Goal: Use online tool/utility: Utilize a website feature to perform a specific function

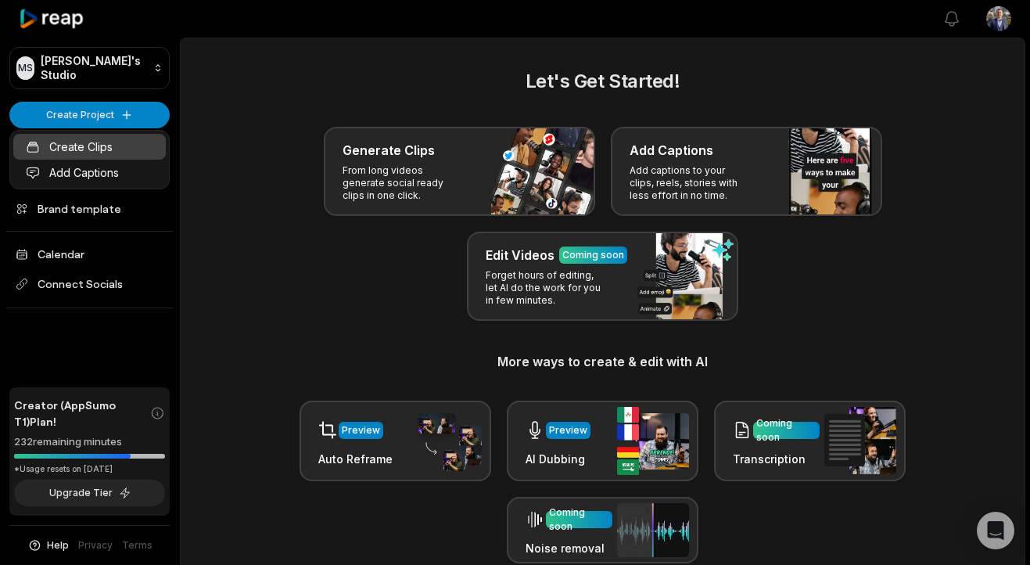
click at [139, 146] on link "Create Clips" at bounding box center [89, 147] width 153 height 26
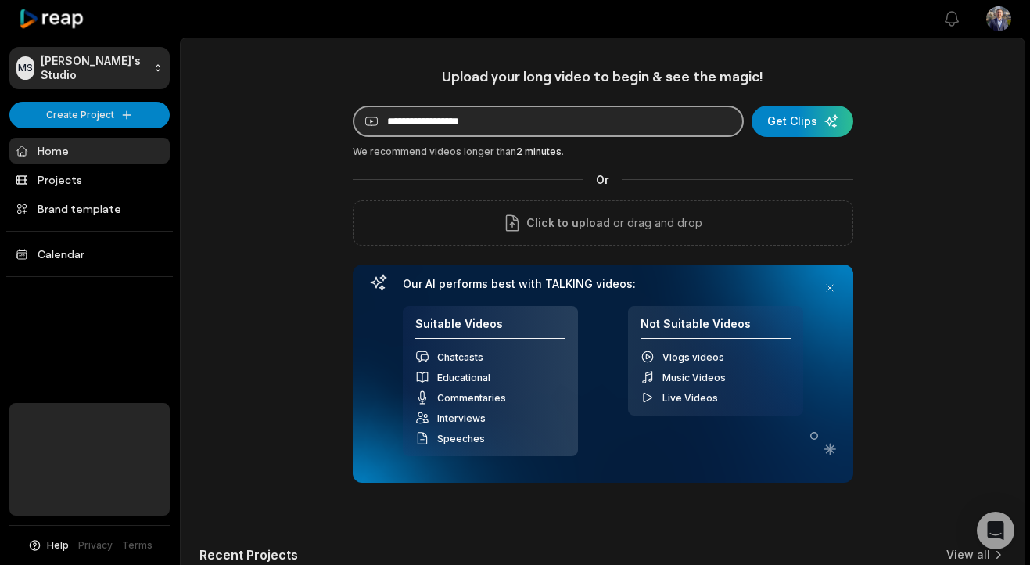
click at [566, 128] on input at bounding box center [548, 121] width 391 height 31
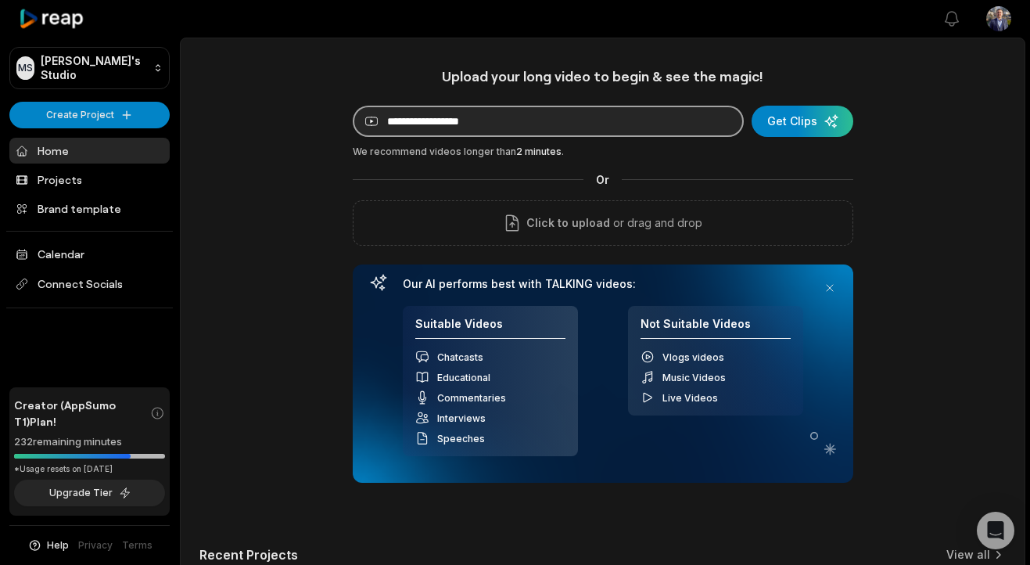
paste input "**********"
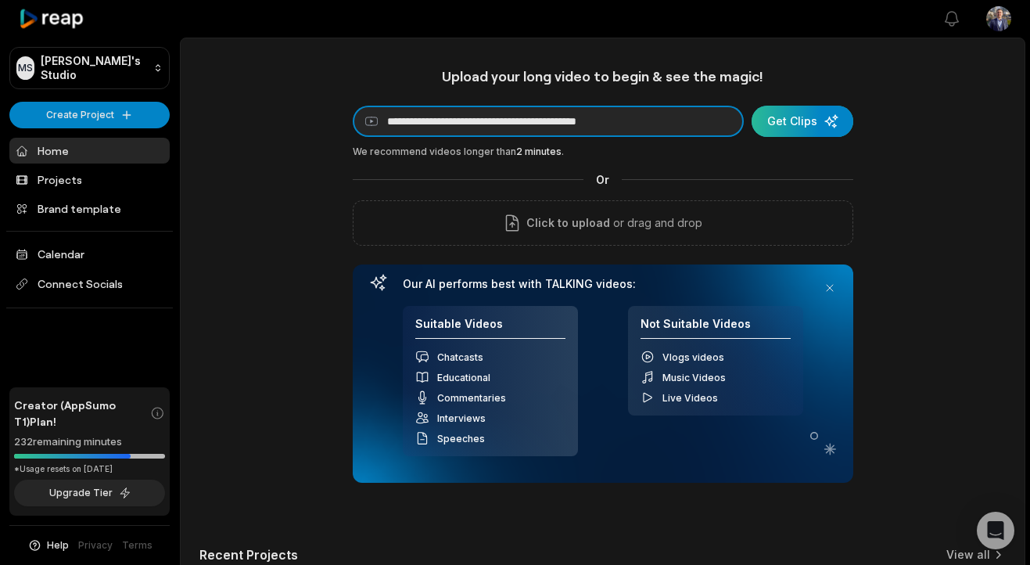
type input "**********"
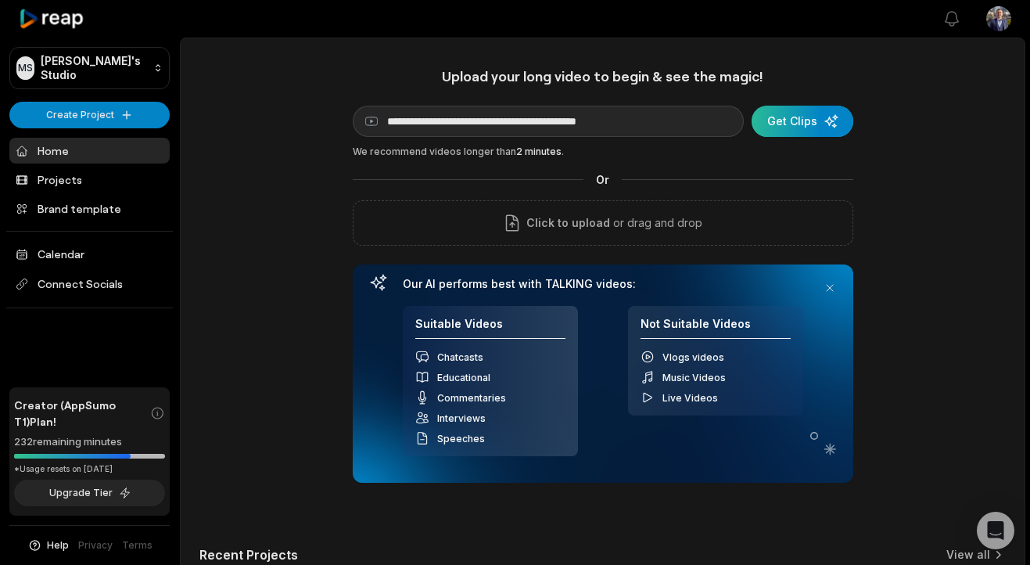
click at [808, 127] on div "submit" at bounding box center [803, 121] width 102 height 31
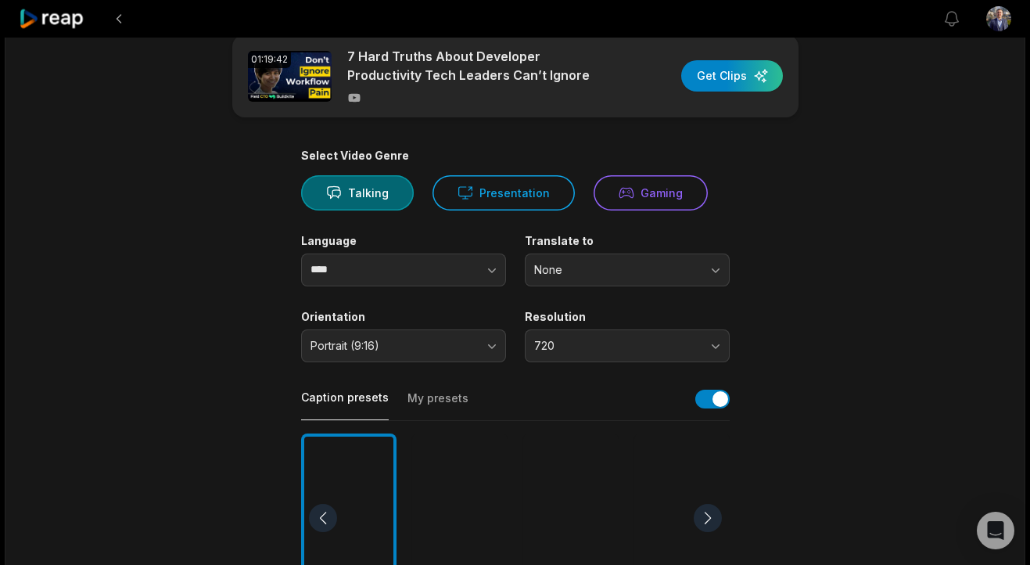
scroll to position [41, 0]
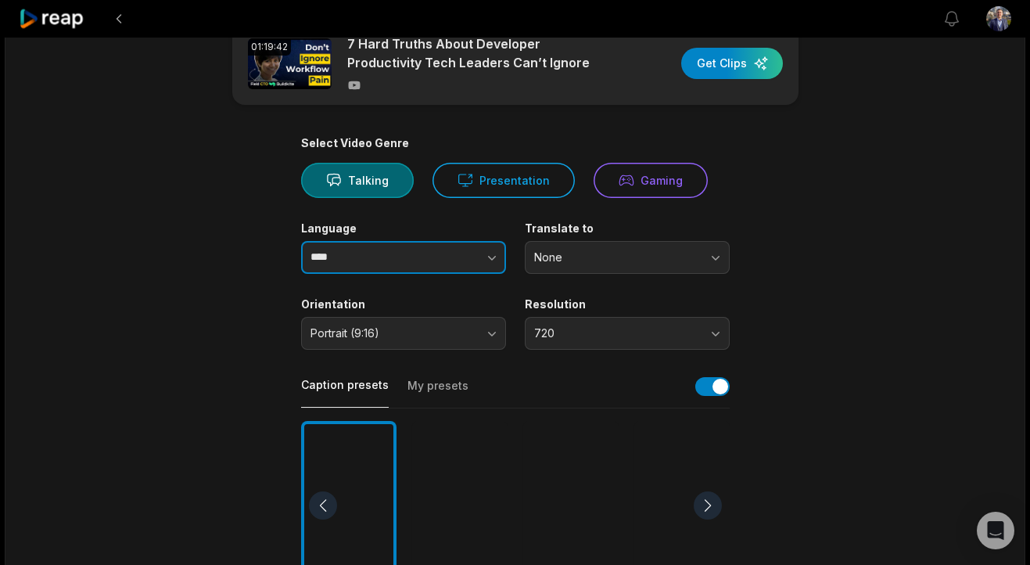
click at [380, 258] on input "****" at bounding box center [403, 257] width 205 height 33
type input "*******"
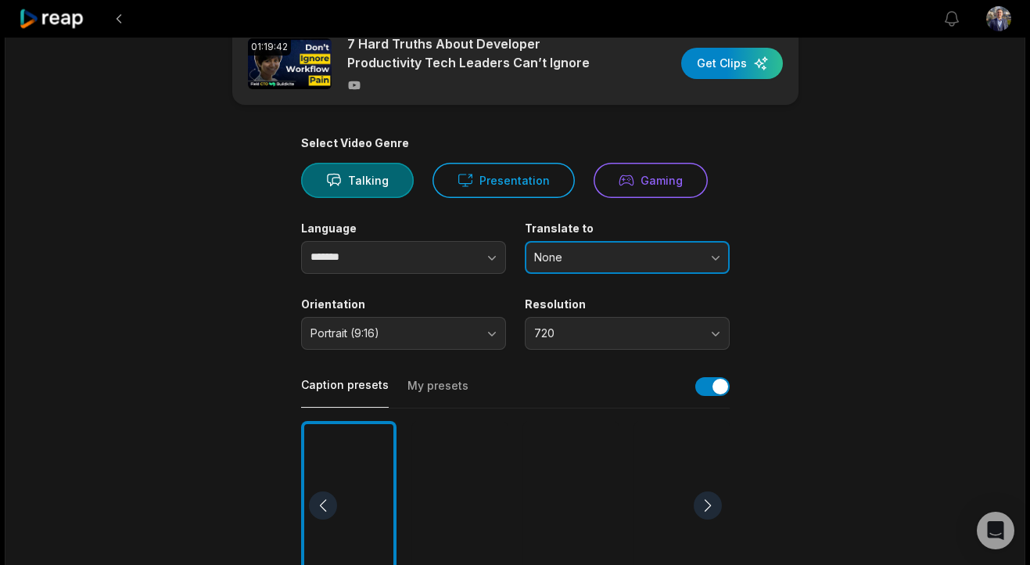
click at [571, 247] on button "None" at bounding box center [627, 257] width 205 height 33
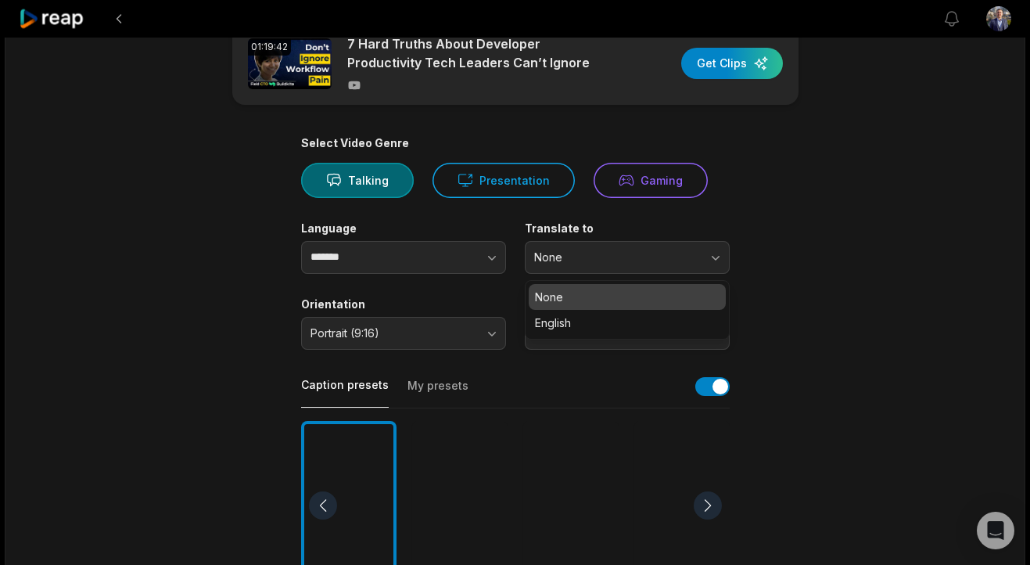
click at [808, 226] on main "01:19:42 7 Hard Truths About Developer Productivity Tech Leaders Can’t Ignore G…" at bounding box center [515, 501] width 757 height 958
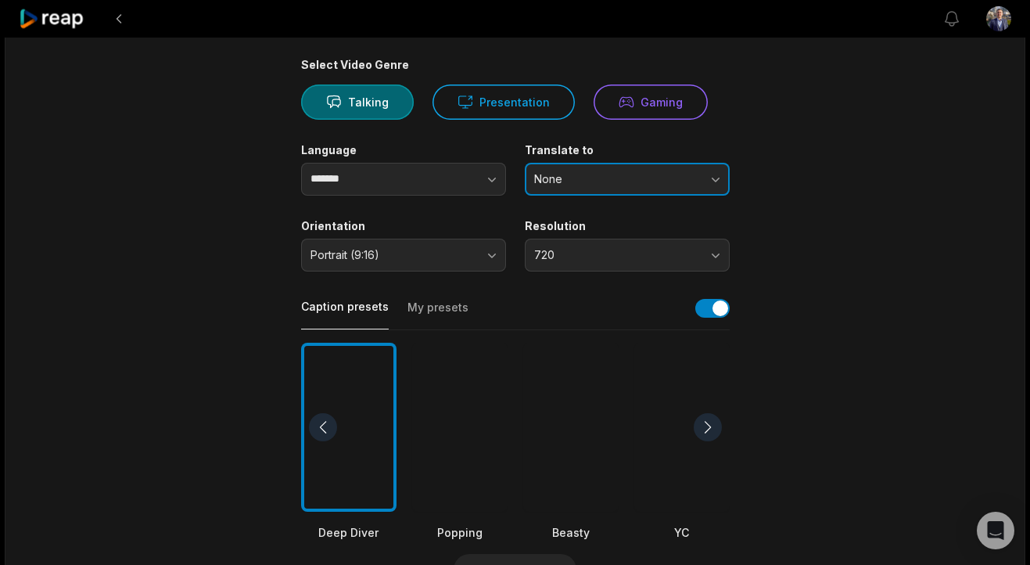
scroll to position [163, 0]
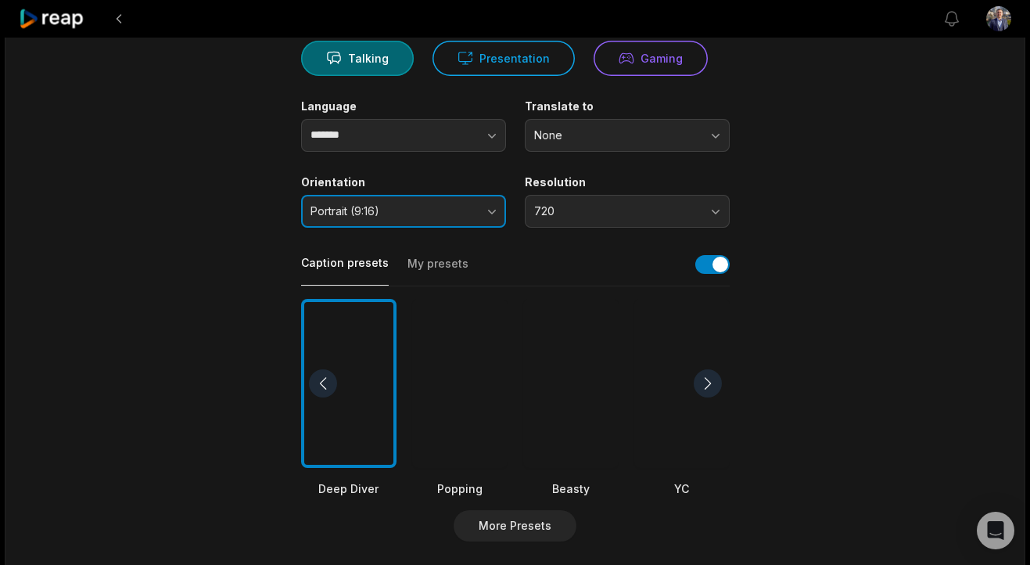
click at [422, 199] on button "Portrait (9:16)" at bounding box center [403, 211] width 205 height 33
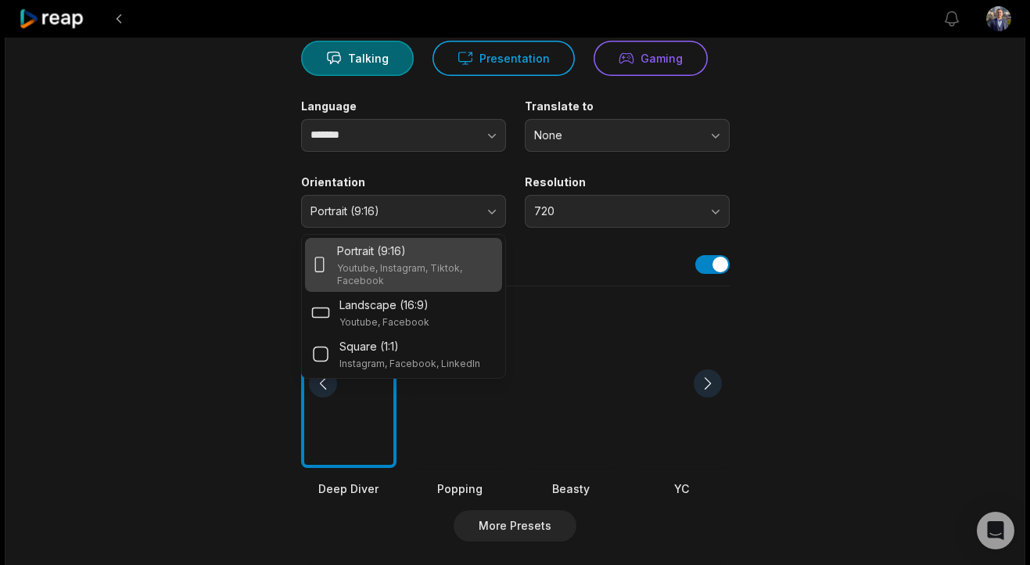
click at [272, 207] on main "01:19:42 7 Hard Truths About Developer Productivity Tech Leaders Can’t Ignore G…" at bounding box center [515, 379] width 757 height 958
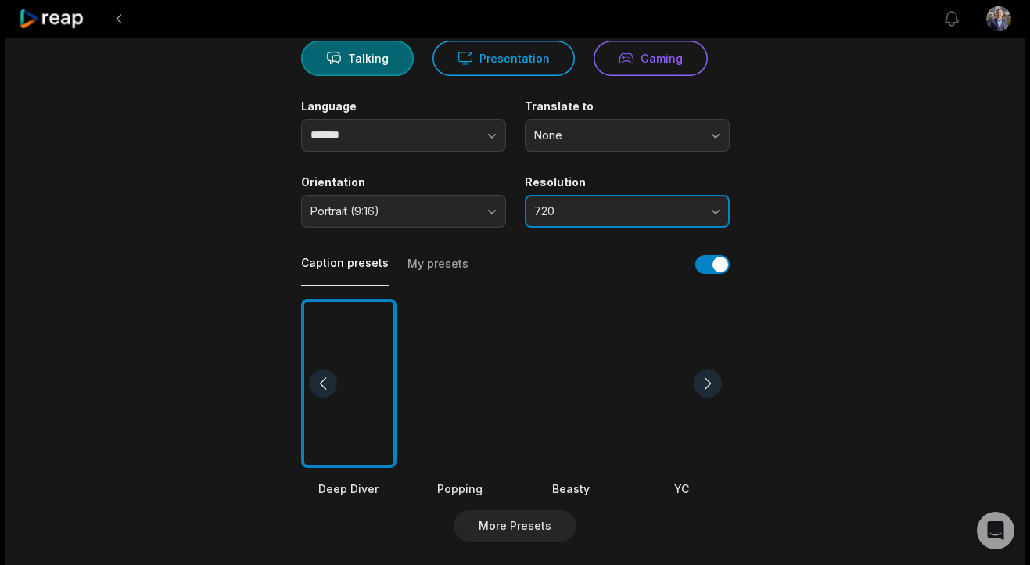
click at [658, 199] on button "720" at bounding box center [627, 211] width 205 height 33
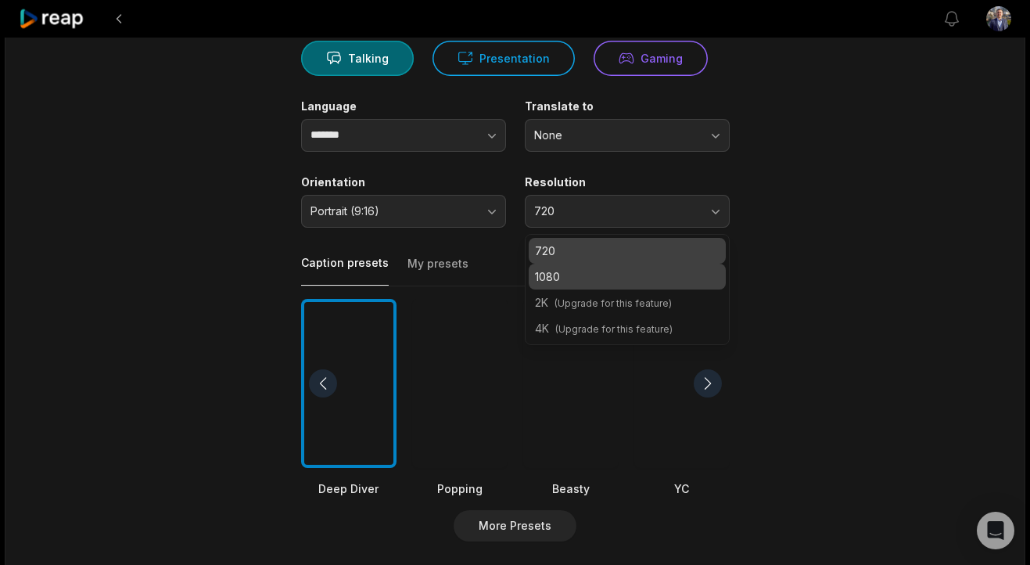
click at [609, 264] on div "1080" at bounding box center [627, 277] width 197 height 26
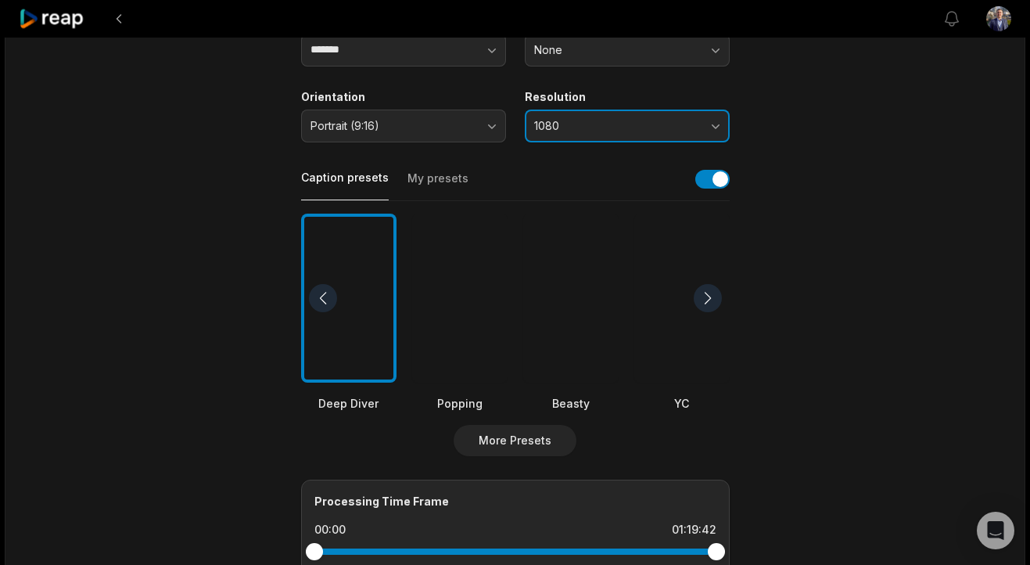
scroll to position [252, 0]
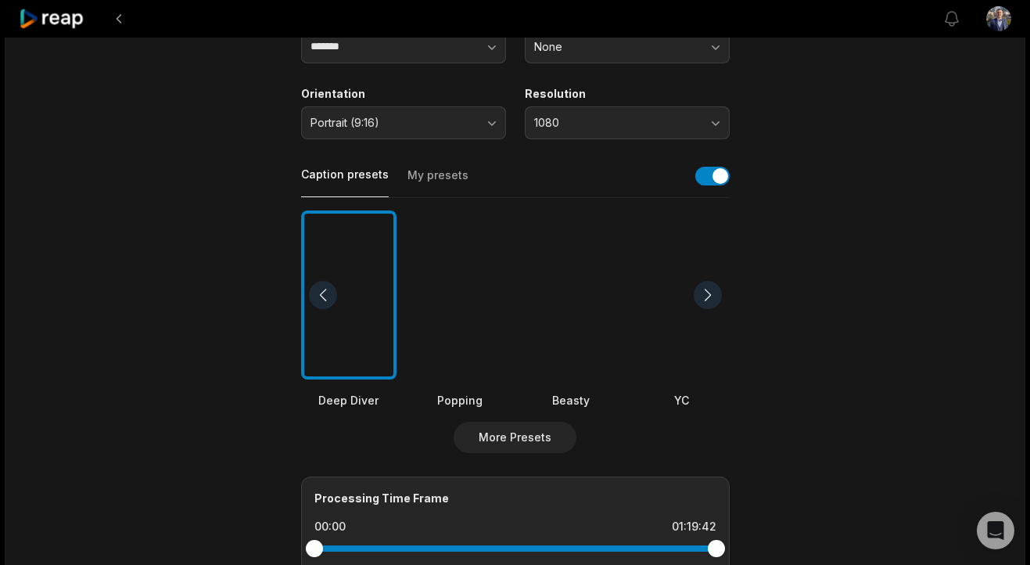
click at [435, 184] on button "My presets" at bounding box center [438, 182] width 61 height 30
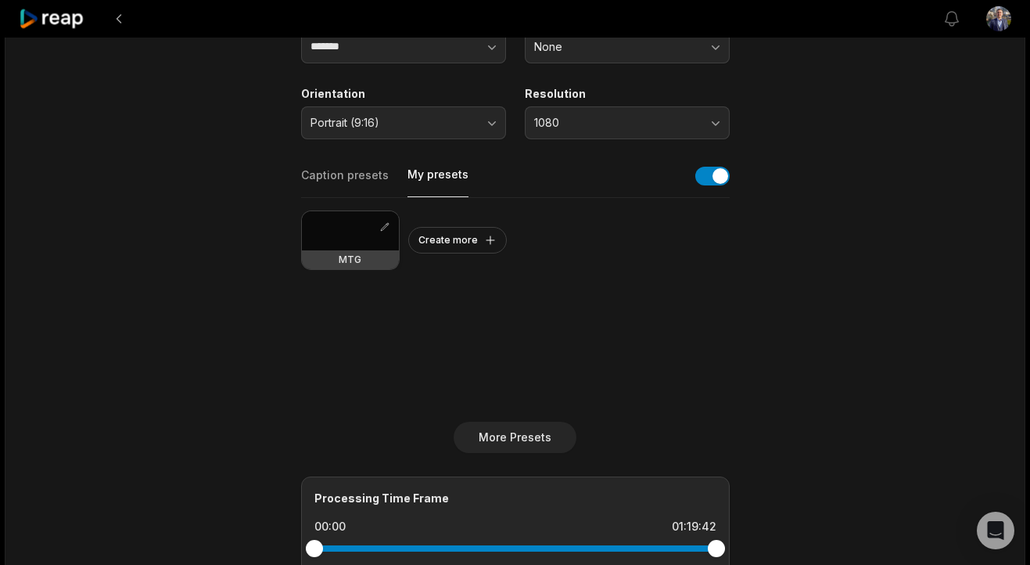
click at [336, 236] on div at bounding box center [350, 230] width 97 height 39
click at [386, 221] on button "button" at bounding box center [385, 227] width 16 height 16
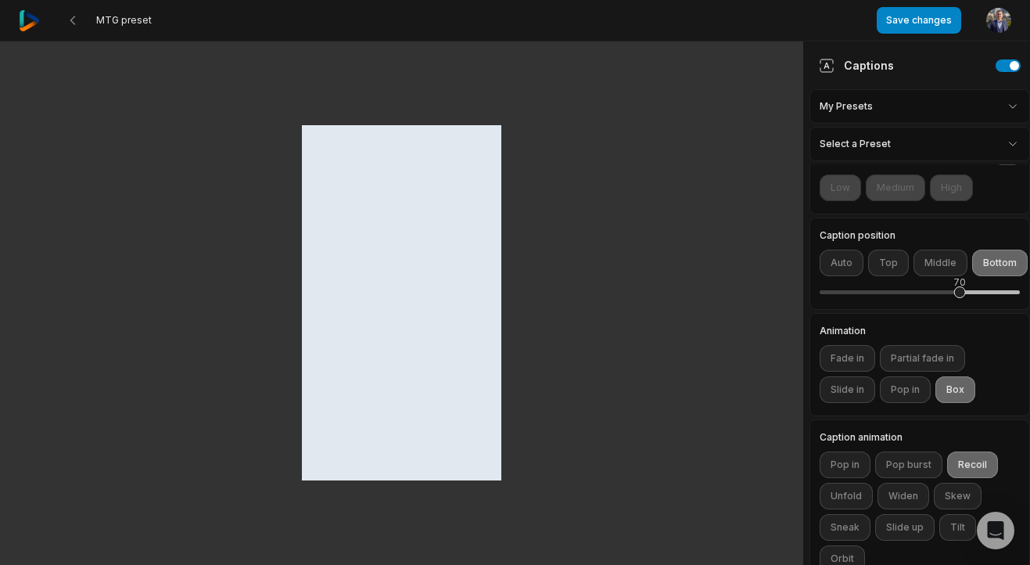
scroll to position [385, 0]
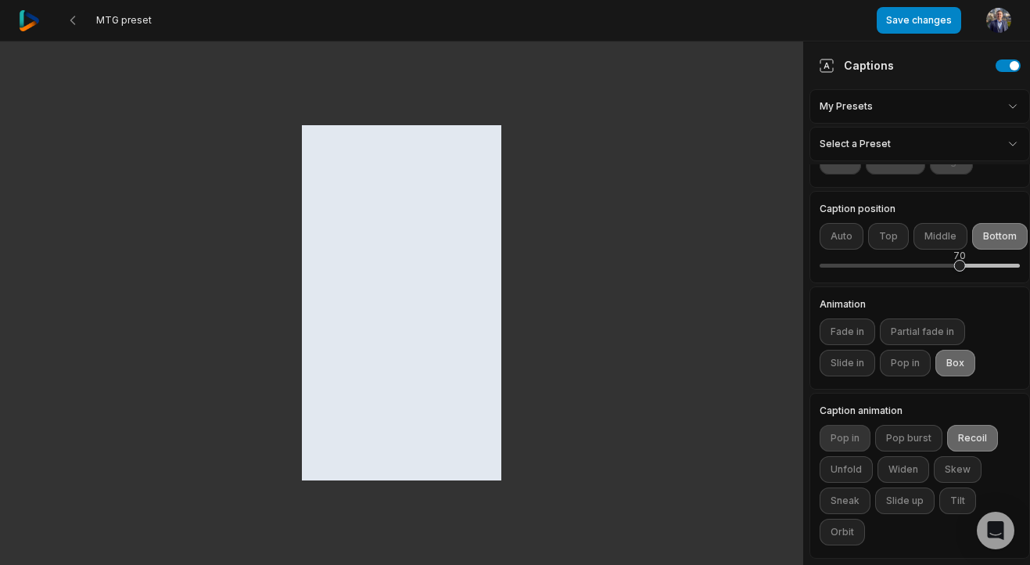
click at [849, 436] on button "Pop in" at bounding box center [845, 438] width 51 height 27
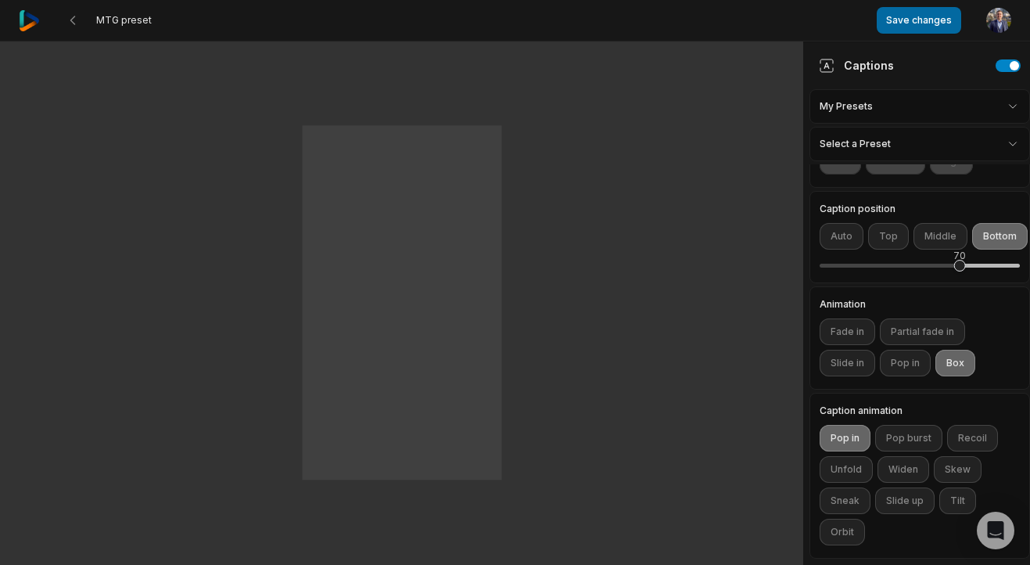
click at [912, 20] on button "Save changes" at bounding box center [919, 20] width 84 height 27
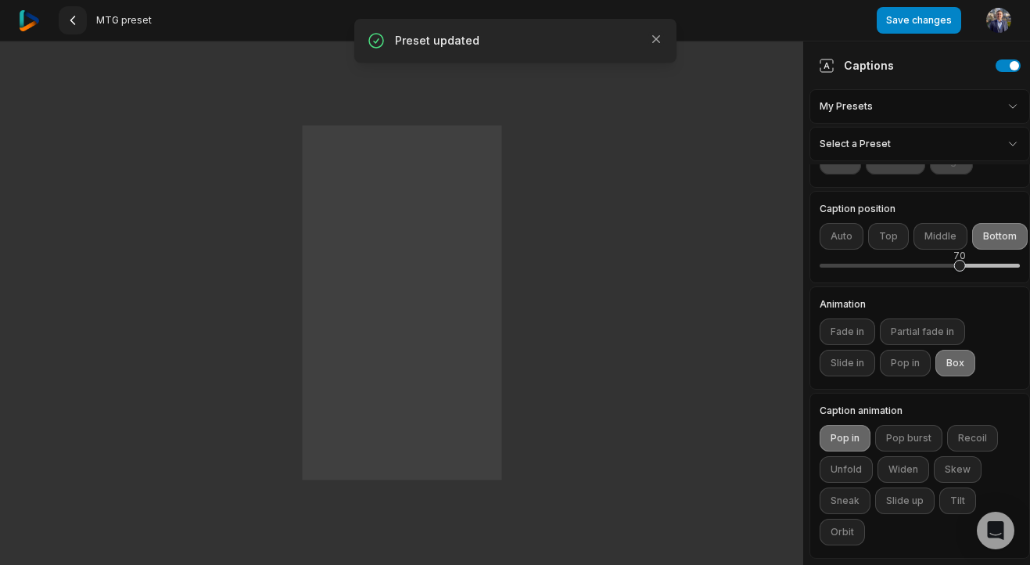
click at [83, 31] on button at bounding box center [73, 20] width 28 height 28
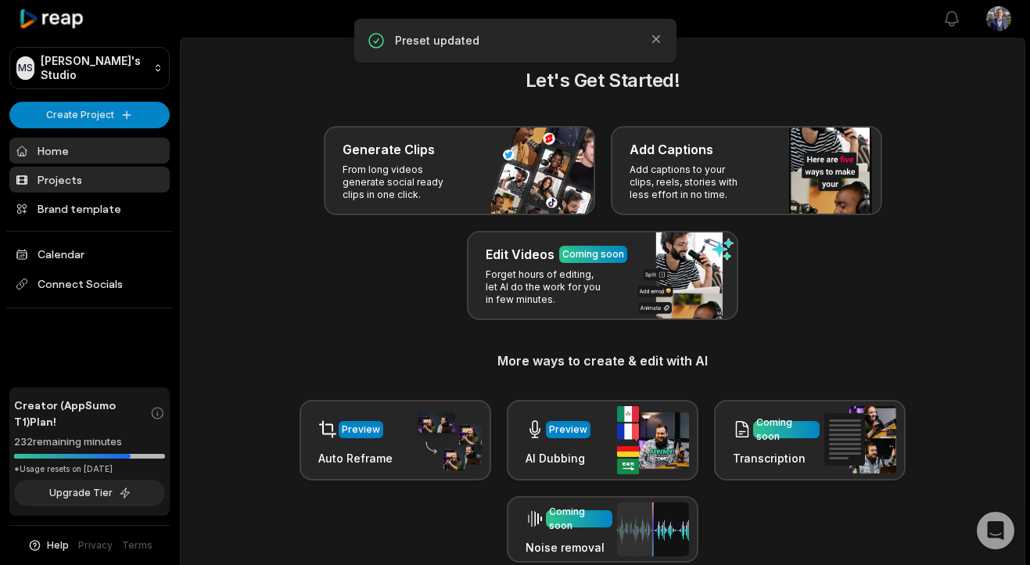
click at [131, 178] on link "Projects" at bounding box center [89, 180] width 160 height 26
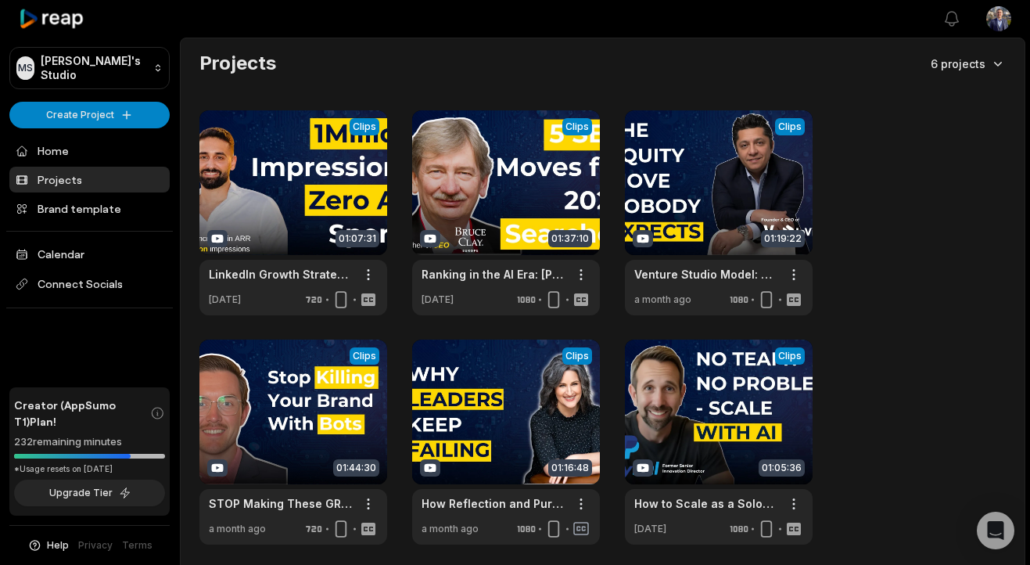
click at [996, 57] on html "MS Mike's Studio Create Project Home Projects Brand template Calendar Connect S…" at bounding box center [515, 282] width 1030 height 565
click at [914, 246] on html "MS Mike's Studio Create Project Home Projects Brand template Calendar Connect S…" at bounding box center [515, 282] width 1030 height 565
click at [157, 119] on html "MS Mike's Studio Create Project Home Projects Brand template Calendar Connect S…" at bounding box center [515, 282] width 1030 height 565
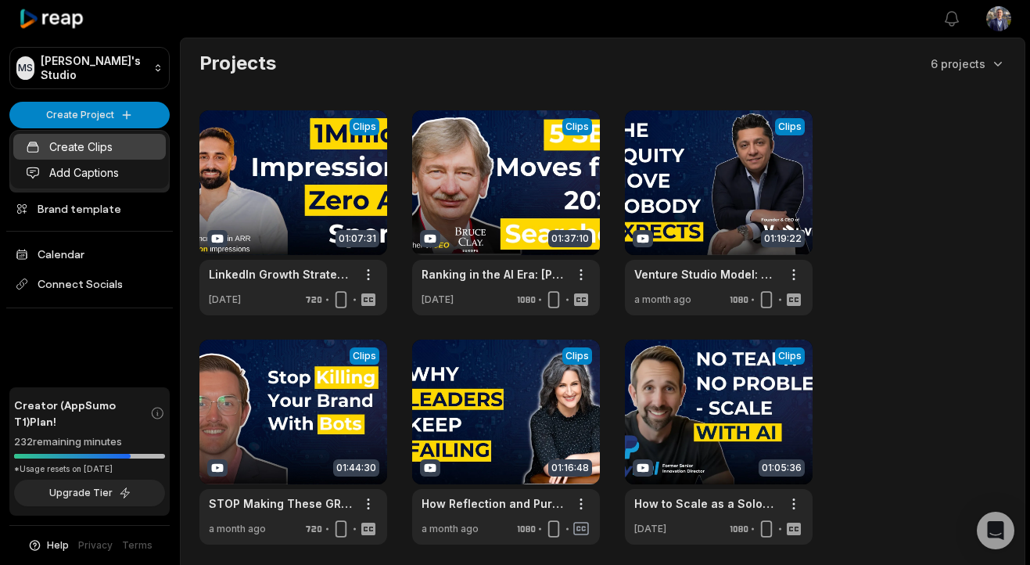
click at [145, 139] on link "Create Clips" at bounding box center [89, 147] width 153 height 26
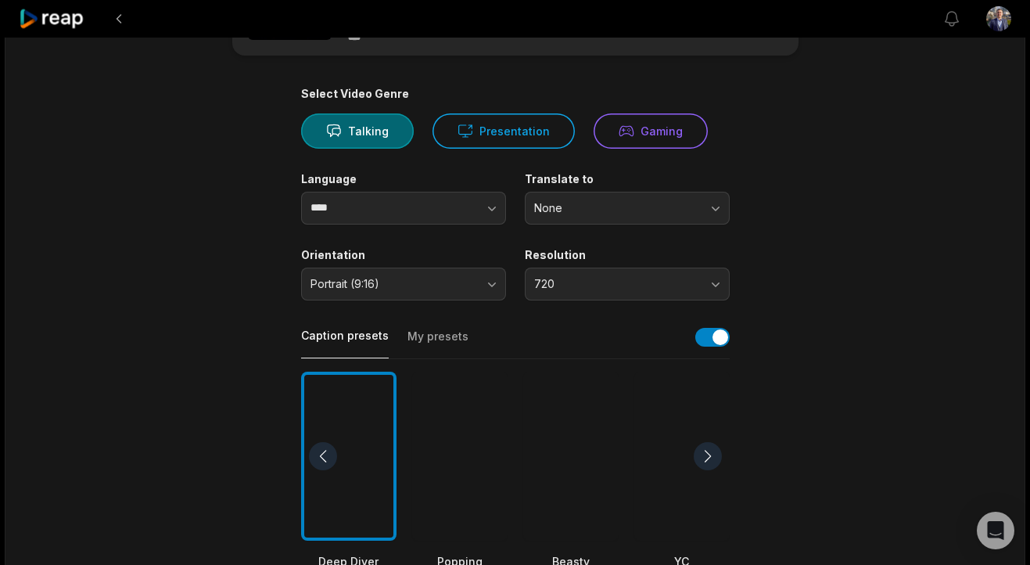
scroll to position [112, 0]
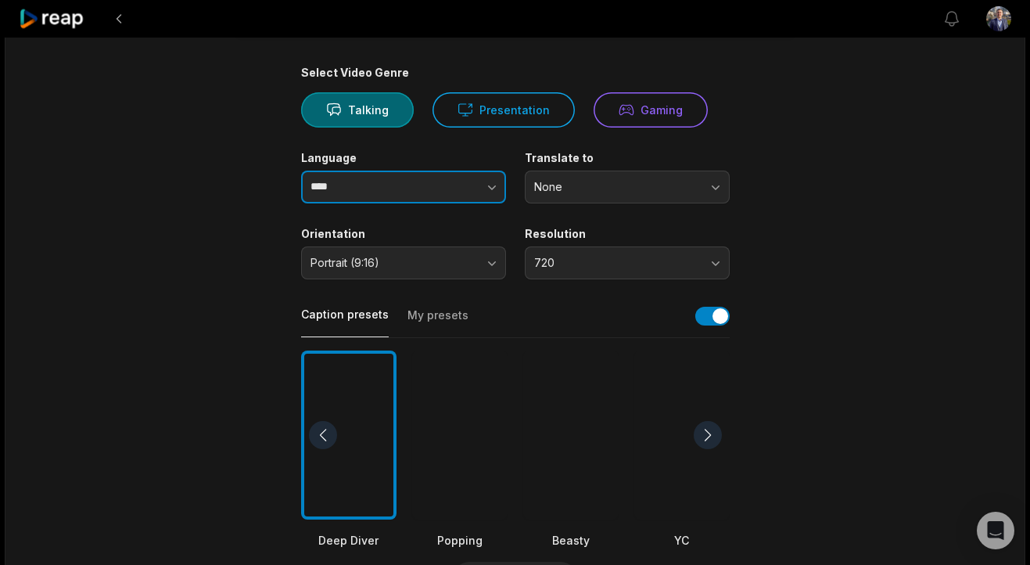
click at [404, 178] on input "****" at bounding box center [403, 187] width 205 height 33
type input "*******"
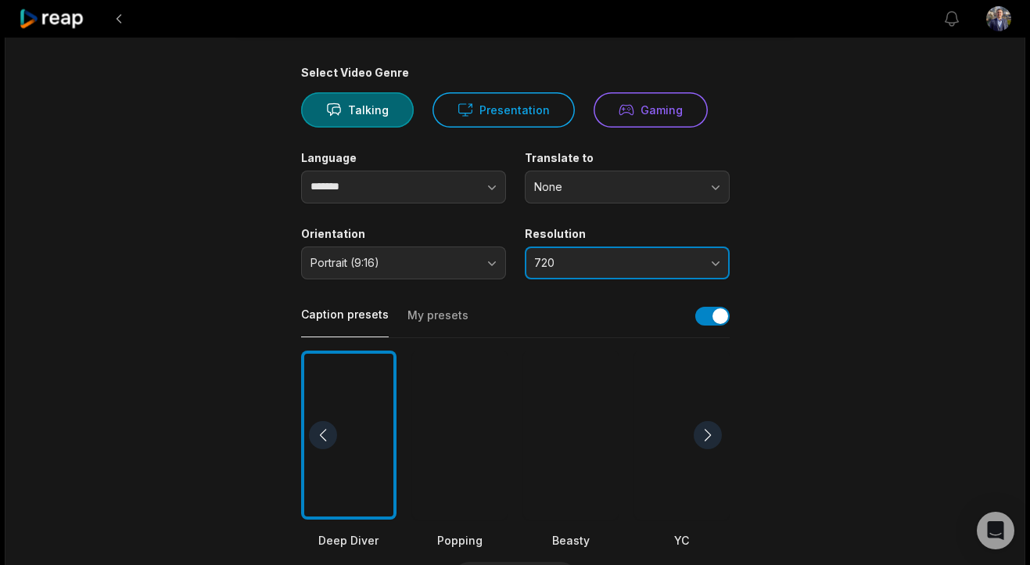
click at [544, 262] on span "720" at bounding box center [616, 263] width 164 height 14
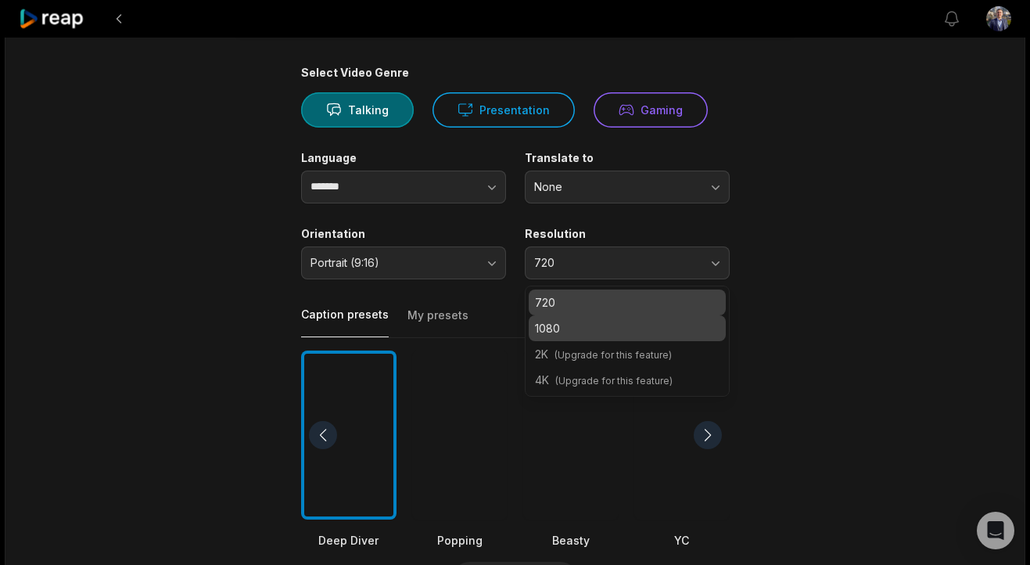
click at [548, 330] on p "1080" at bounding box center [627, 328] width 185 height 16
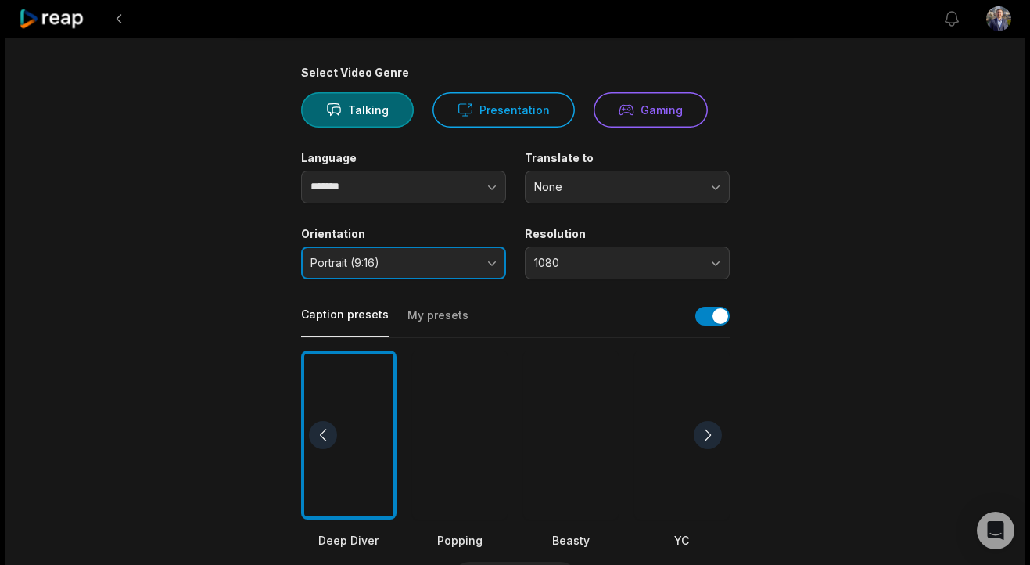
click at [427, 268] on span "Portrait (9:16)" at bounding box center [393, 263] width 164 height 14
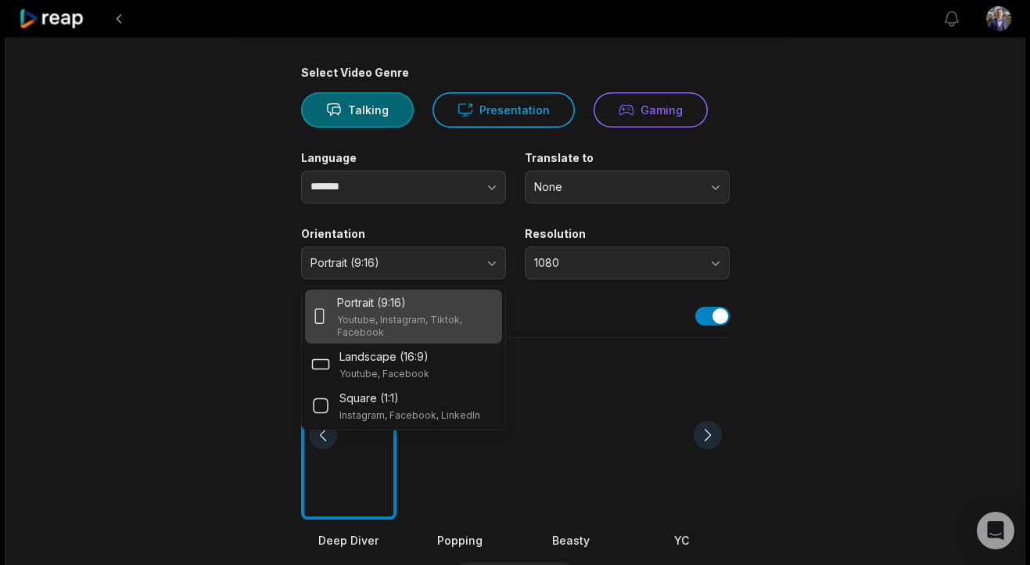
click at [138, 302] on main "01:19:42 7 Hard Truths About Developer Productivity Tech Leaders Can’t Ignore G…" at bounding box center [515, 431] width 757 height 958
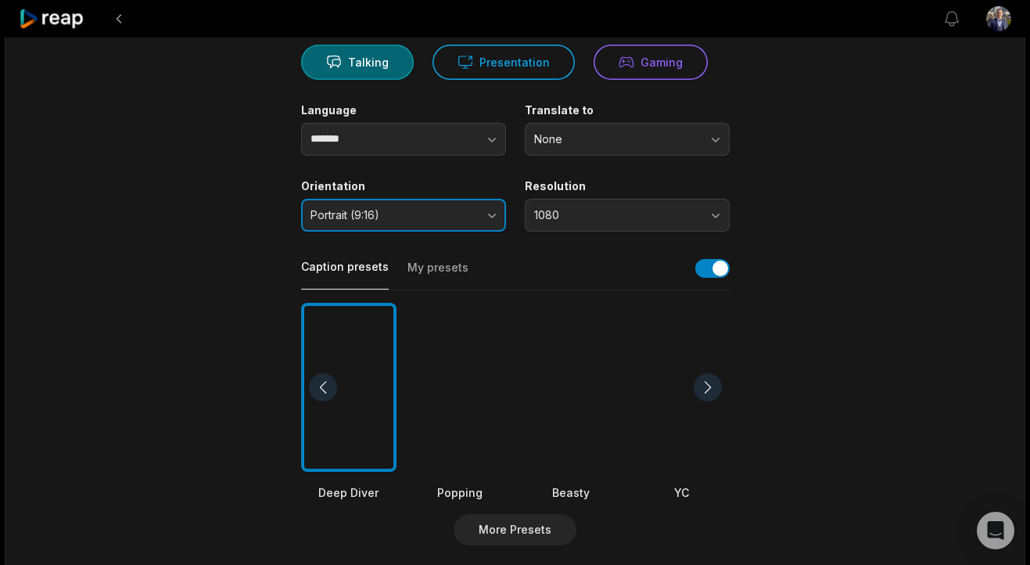
scroll to position [197, 0]
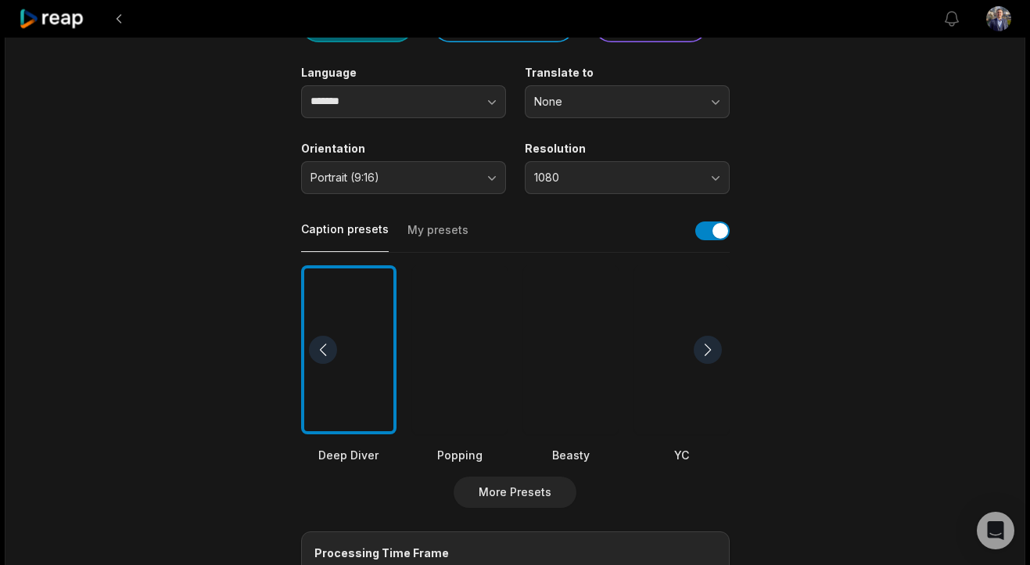
click at [433, 221] on div "Caption presets My presets" at bounding box center [515, 234] width 429 height 35
click at [436, 231] on button "My presets" at bounding box center [438, 237] width 61 height 30
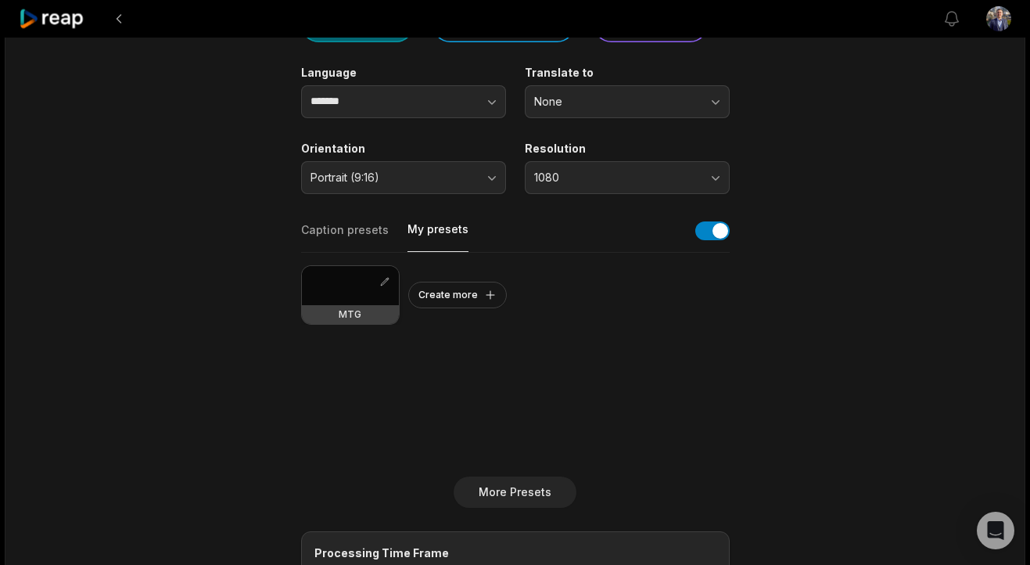
click at [370, 284] on div at bounding box center [350, 285] width 97 height 39
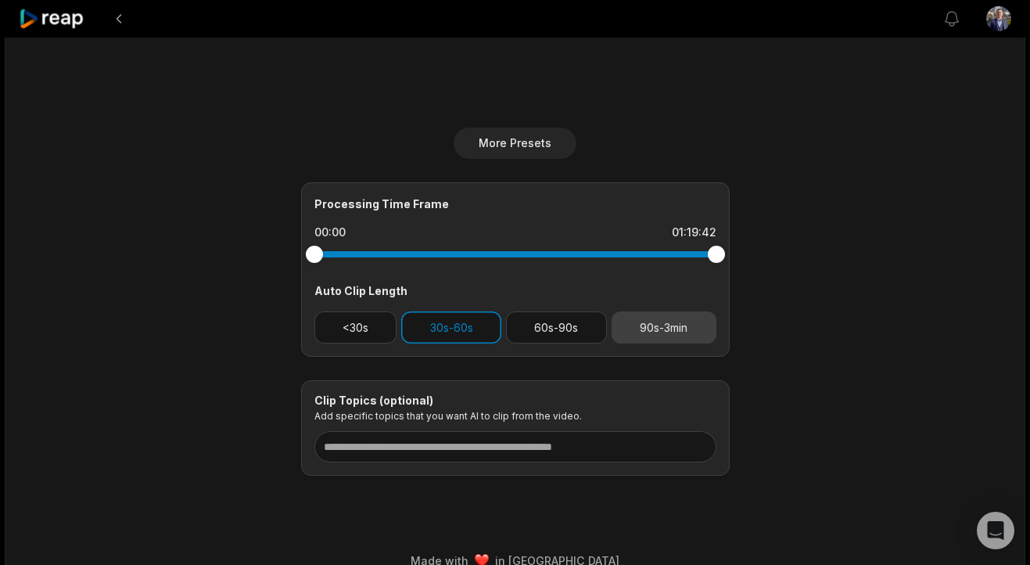
scroll to position [551, 0]
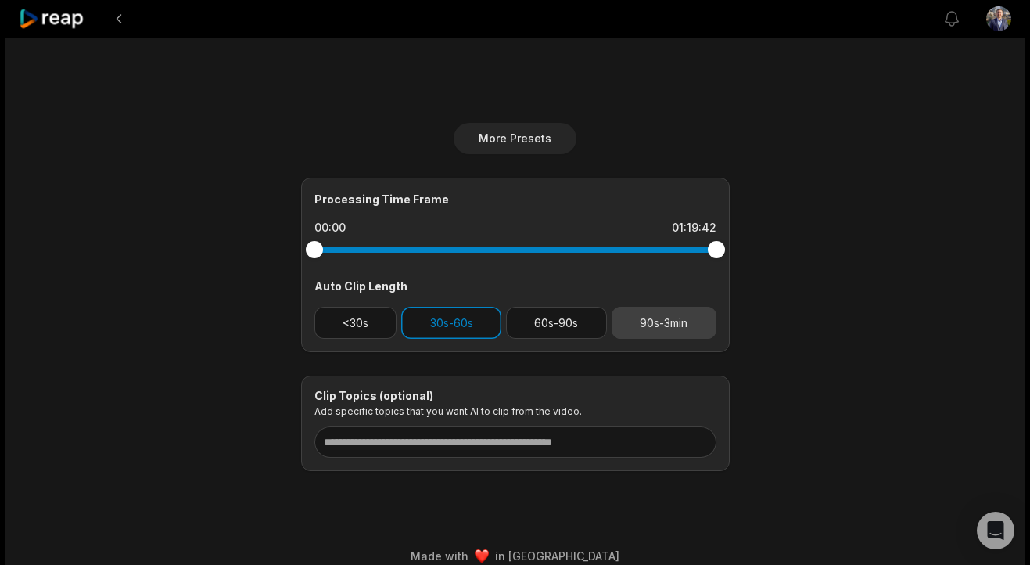
click at [634, 321] on button "90s-3min" at bounding box center [664, 323] width 105 height 32
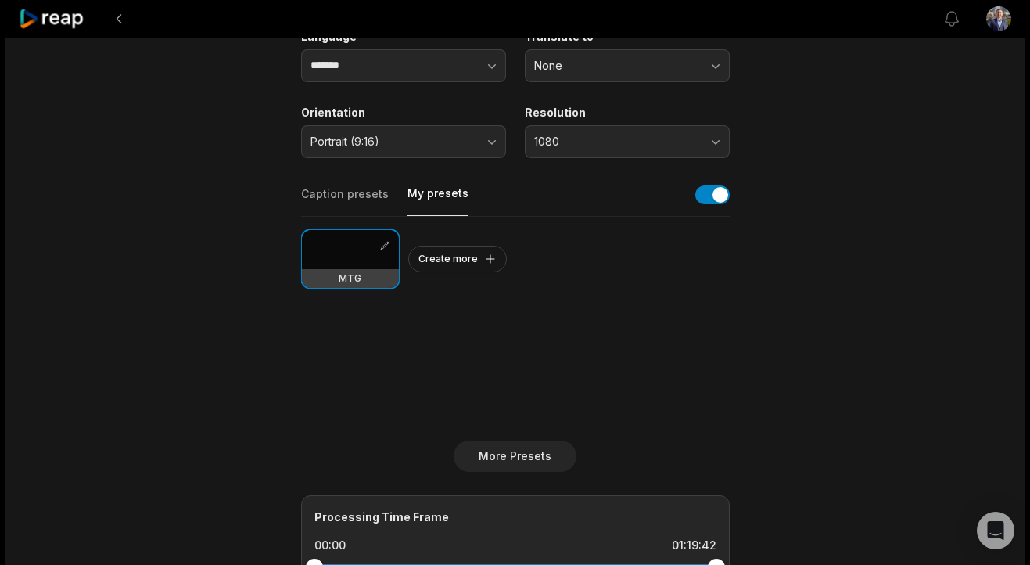
scroll to position [0, 0]
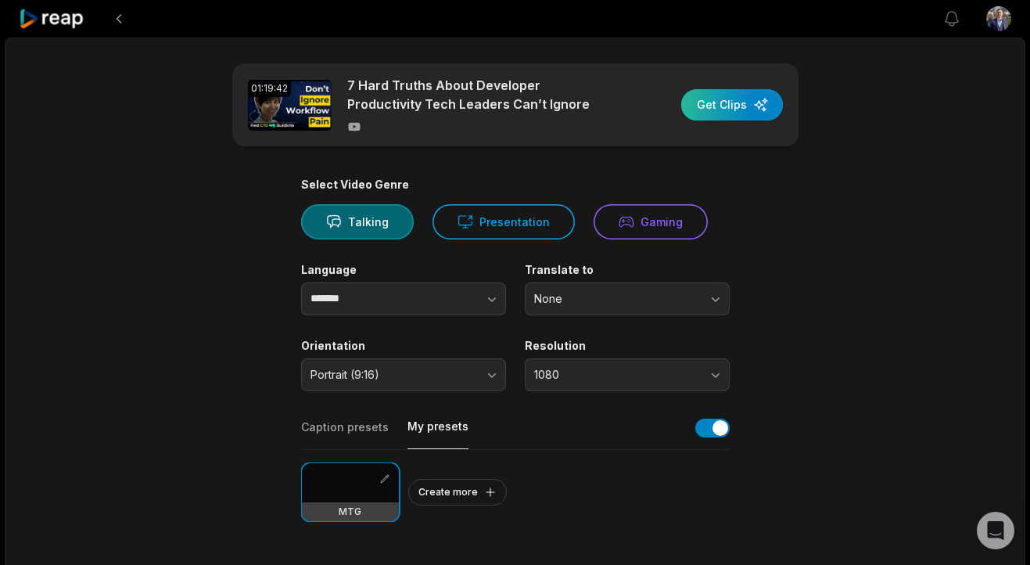
click at [733, 99] on div "button" at bounding box center [732, 104] width 102 height 31
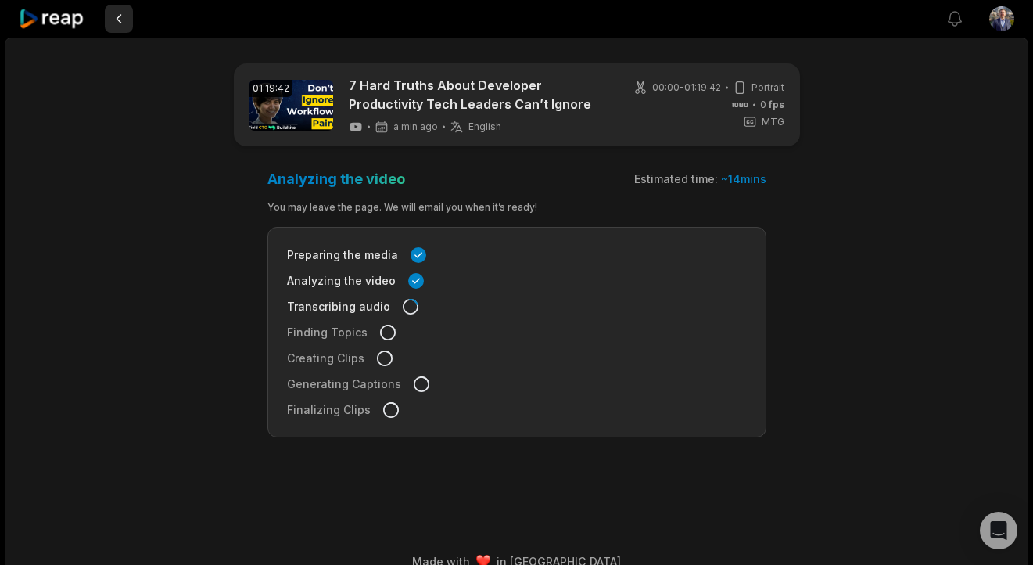
click at [117, 23] on button at bounding box center [119, 19] width 28 height 28
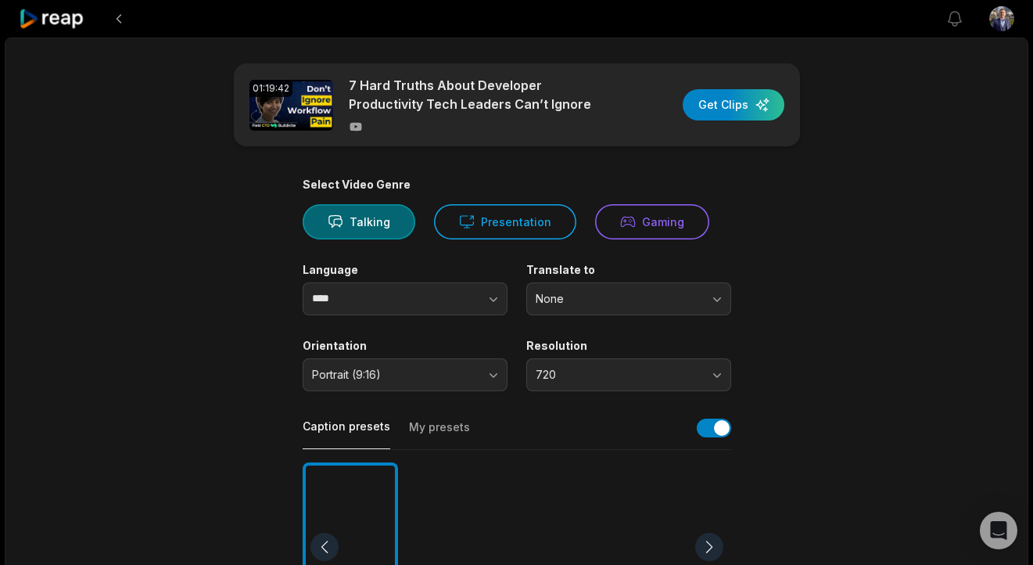
click at [69, 27] on icon at bounding box center [52, 19] width 66 height 21
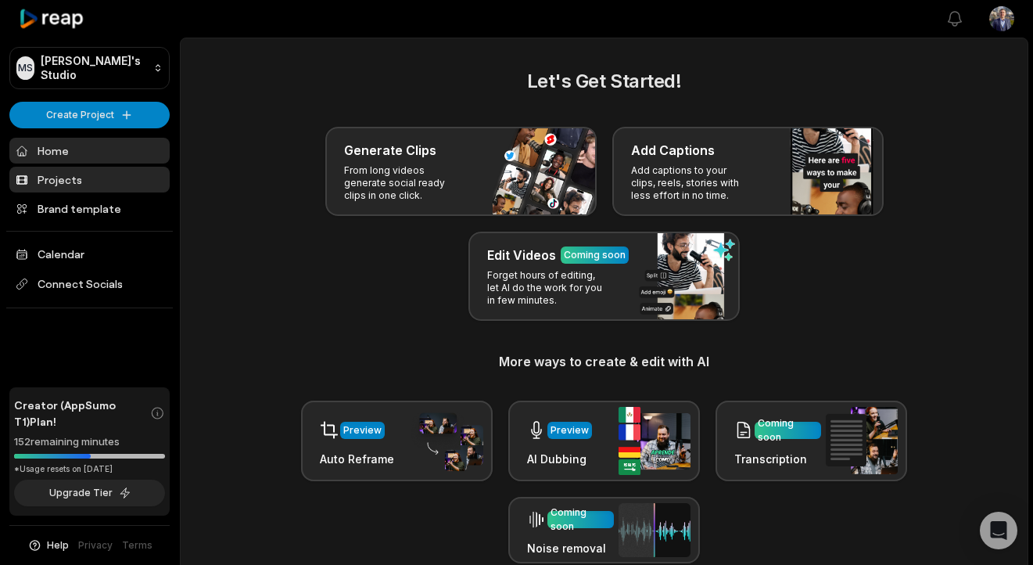
click at [116, 181] on link "Projects" at bounding box center [89, 180] width 160 height 26
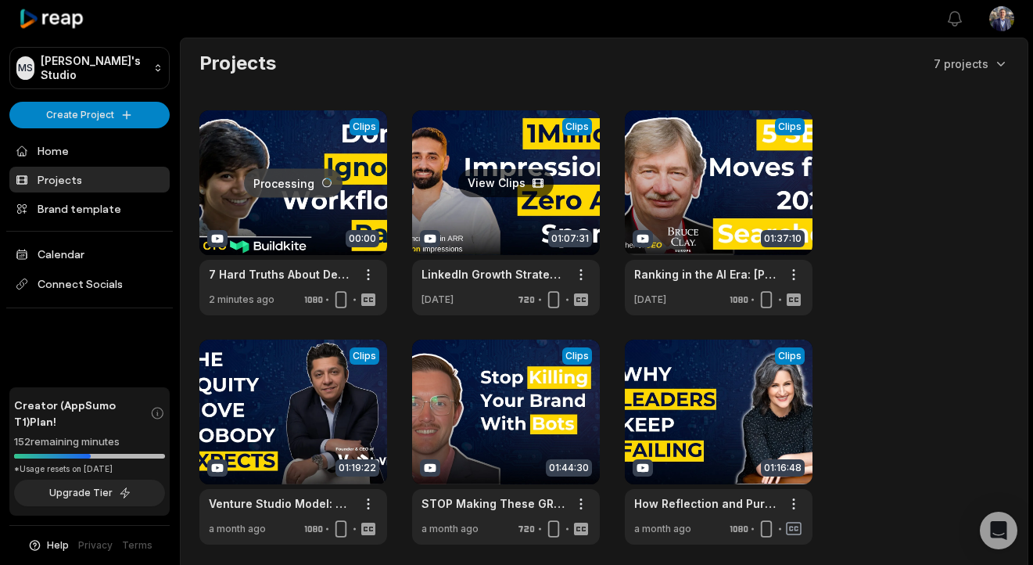
click at [497, 221] on link at bounding box center [506, 212] width 188 height 205
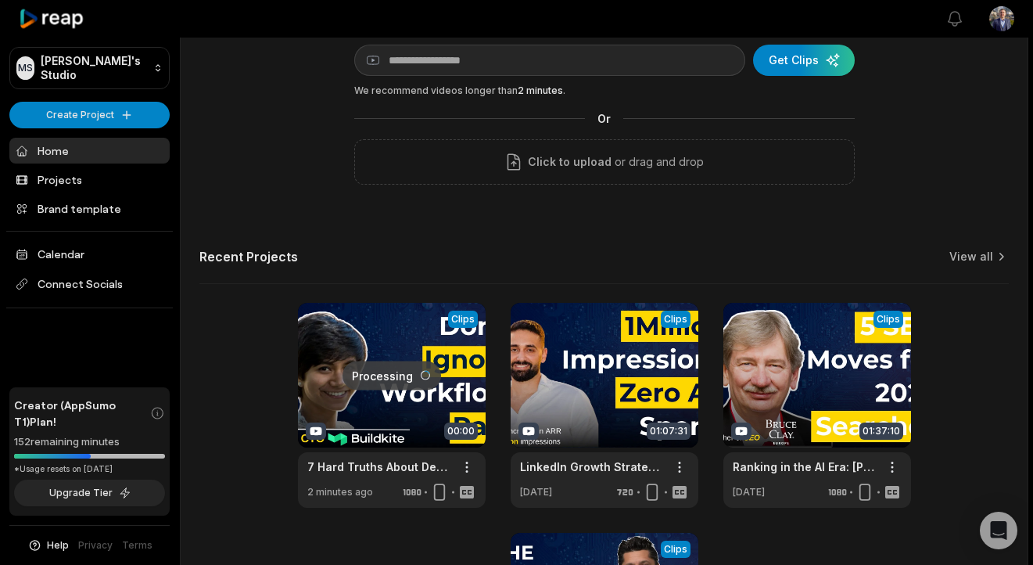
scroll to position [315, 0]
